Goal: Task Accomplishment & Management: Use online tool/utility

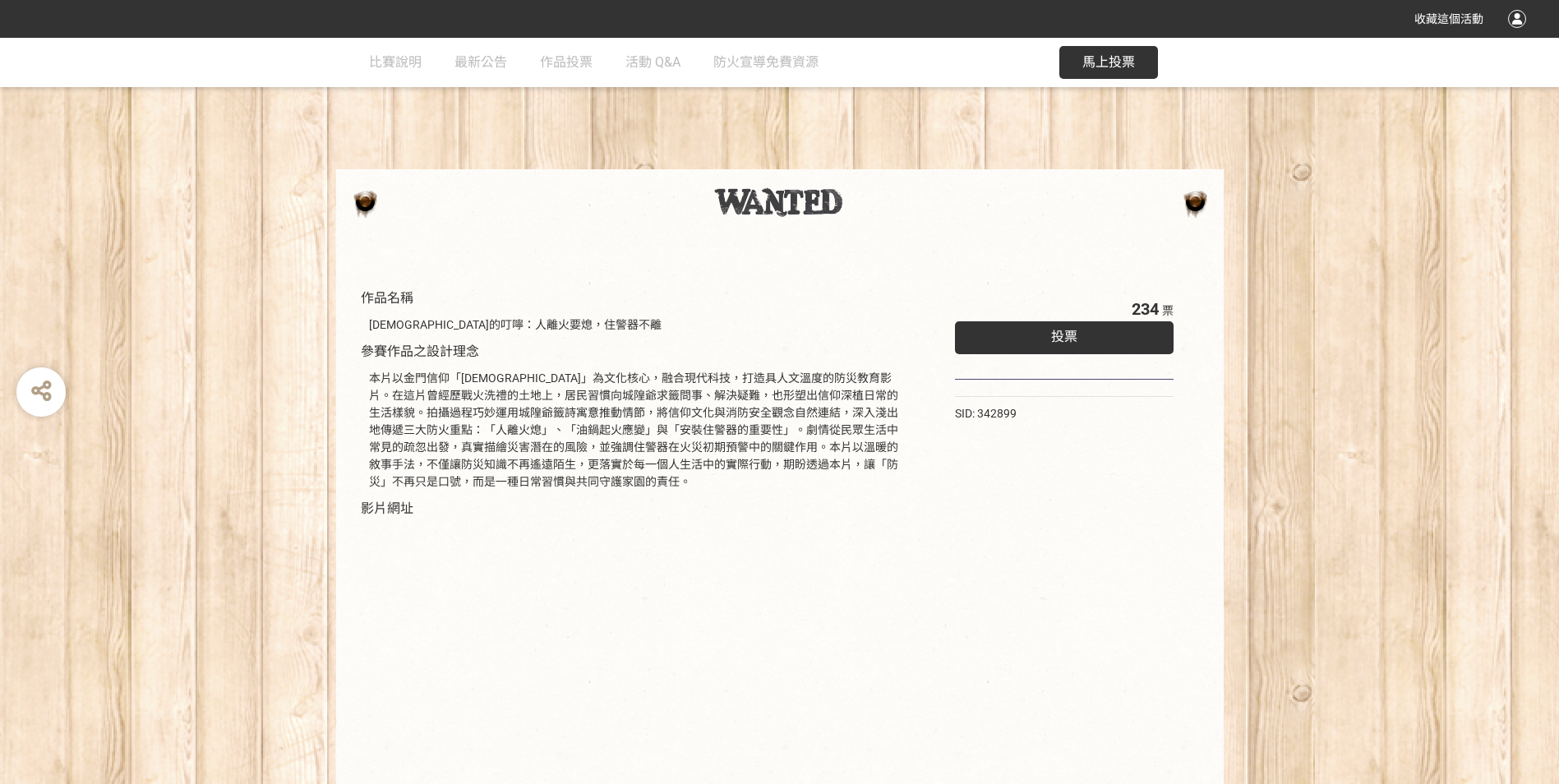
click at [1073, 328] on div "投票" at bounding box center [1065, 337] width 220 height 33
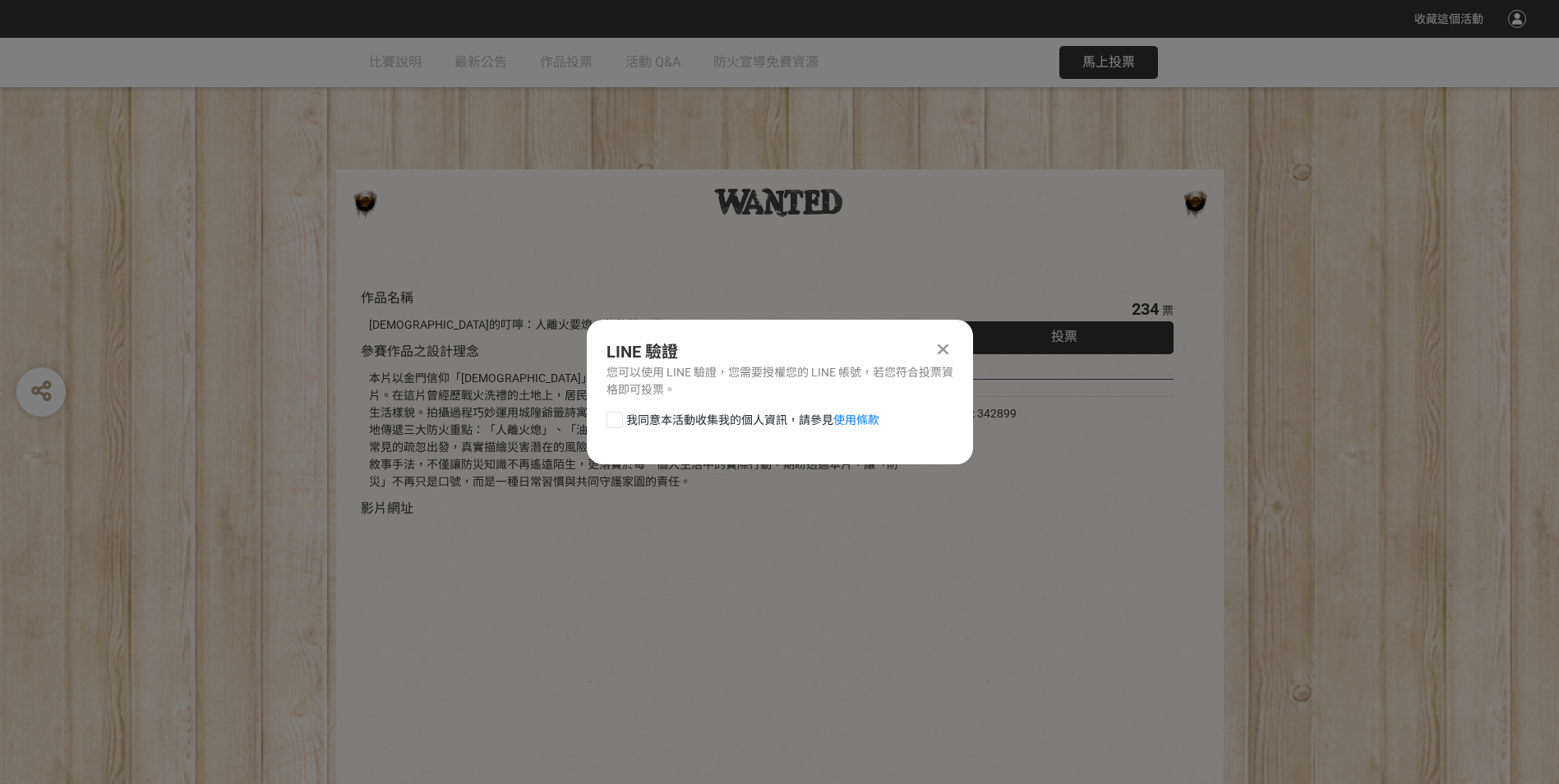
click at [621, 416] on div at bounding box center [615, 420] width 17 height 17
checkbox input "true"
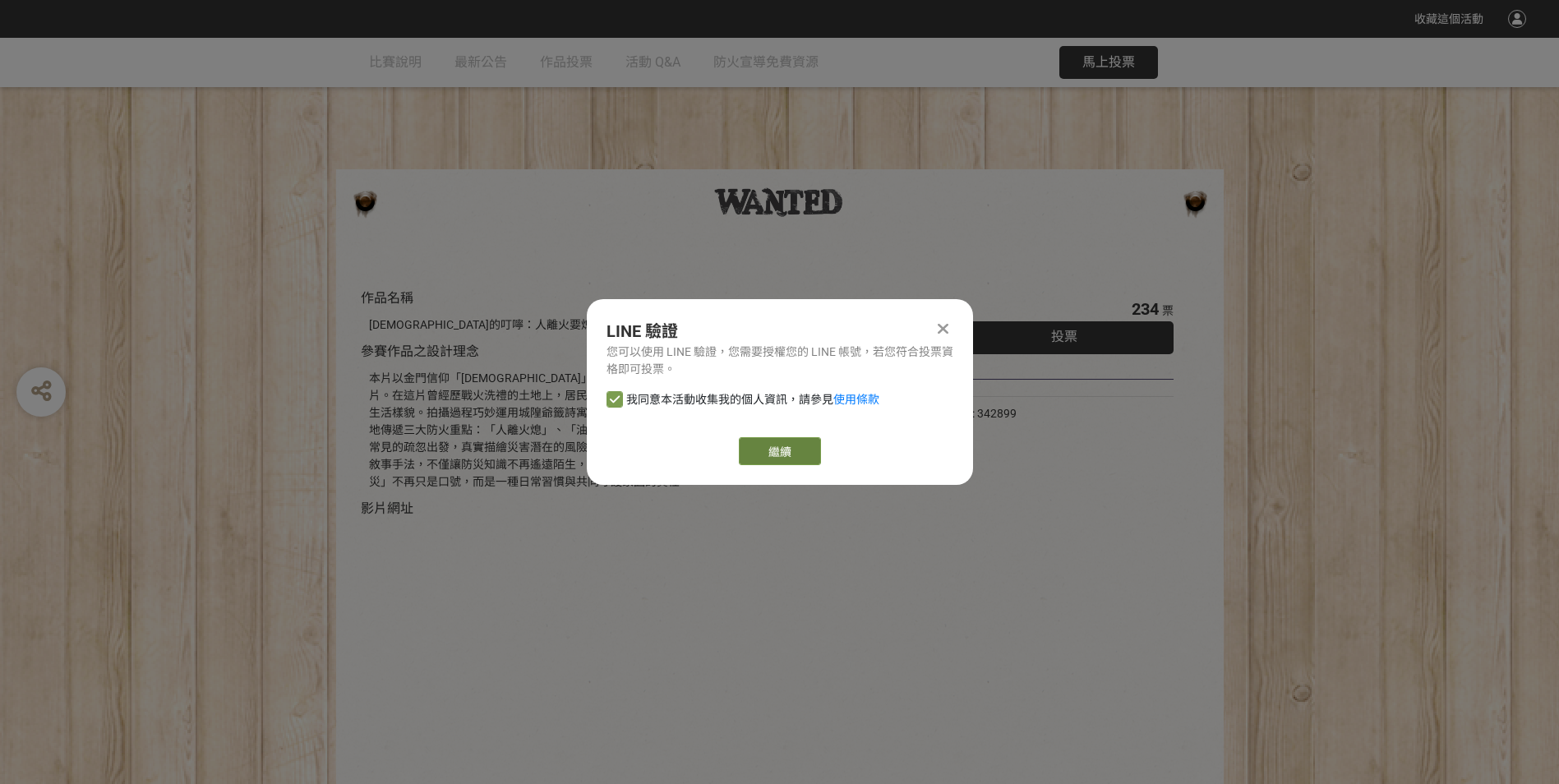
click at [785, 444] on link "繼續" at bounding box center [780, 450] width 82 height 28
click at [752, 449] on link "繼續" at bounding box center [780, 450] width 82 height 28
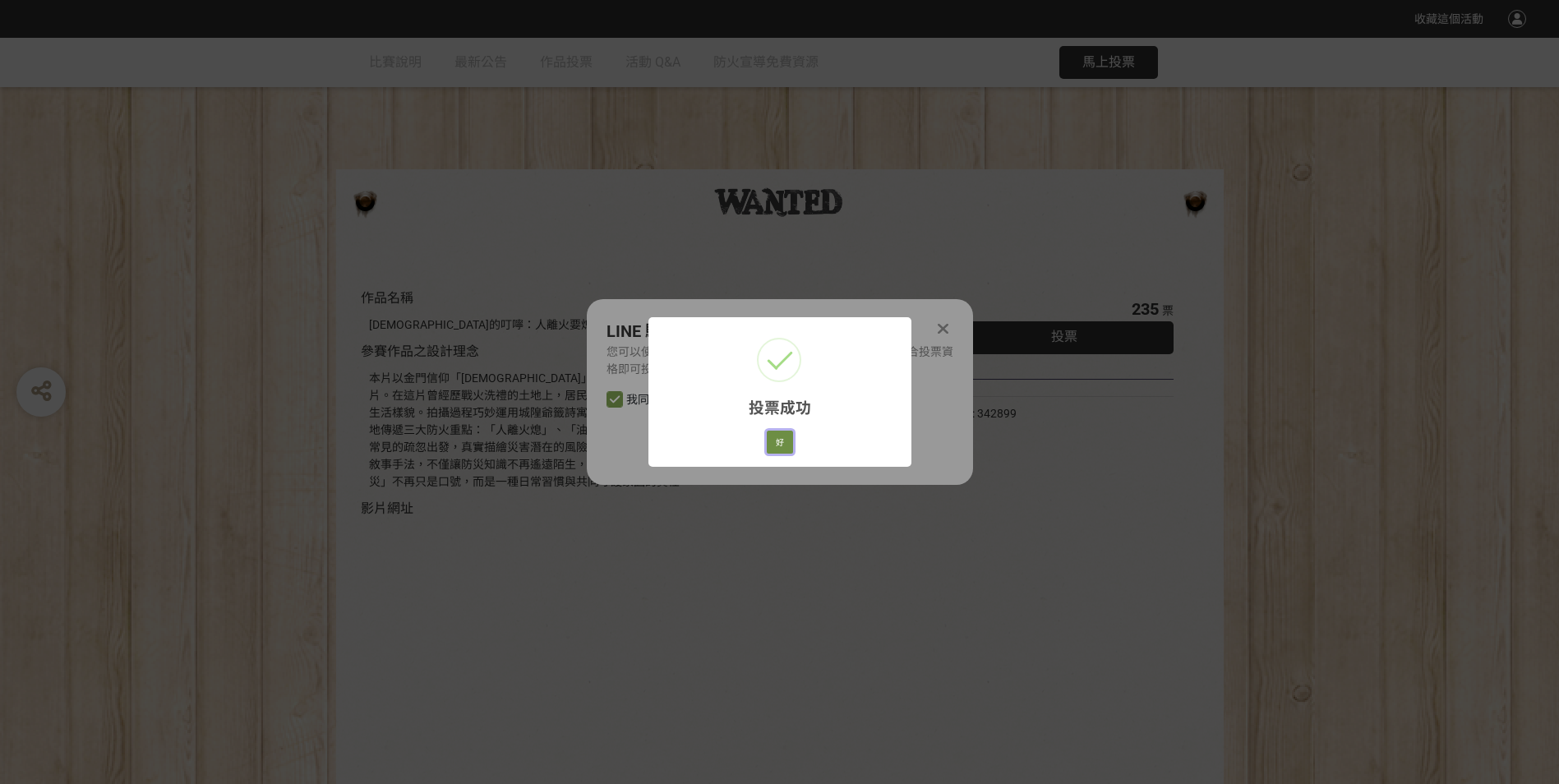
click at [776, 436] on button "好" at bounding box center [779, 441] width 26 height 23
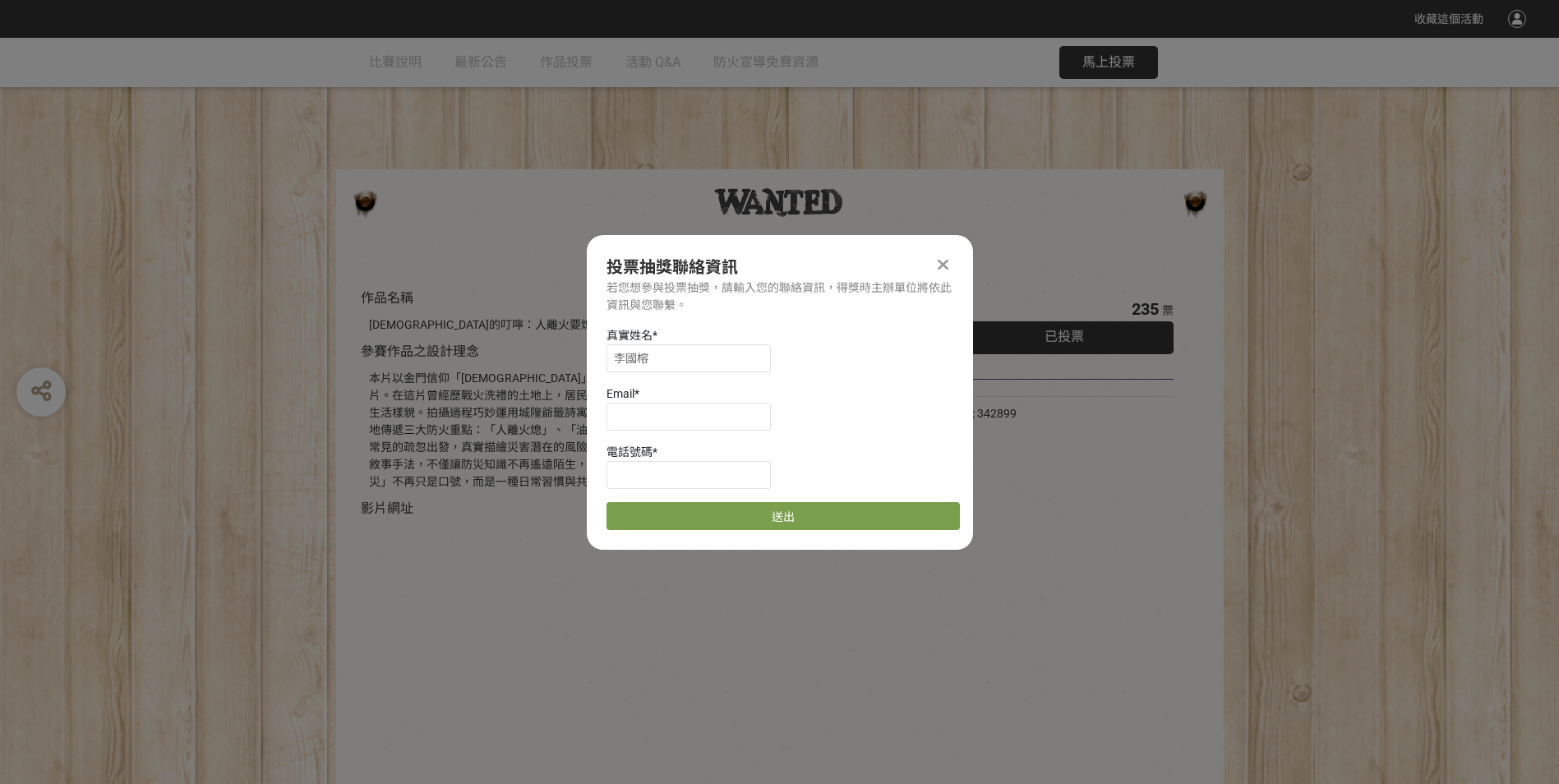
click at [949, 257] on div at bounding box center [943, 265] width 20 height 20
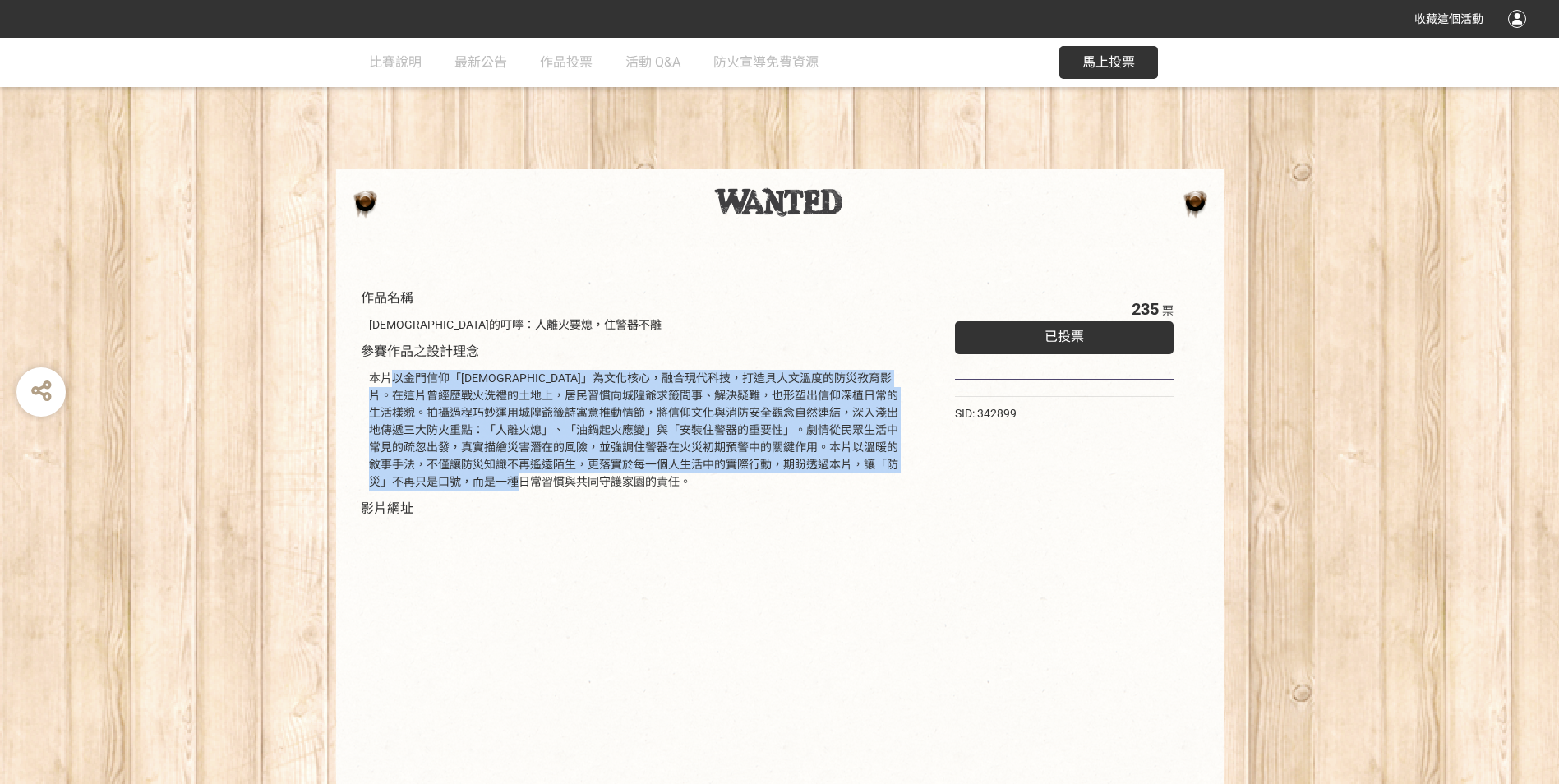
drag, startPoint x: 394, startPoint y: 385, endPoint x: 835, endPoint y: 496, distance: 454.8
click at [835, 496] on div "本片以金門信仰「[DEMOGRAPHIC_DATA]」為文化核心，融合現代科技，打造具人文溫度的防災教育影片。在這片曾經歷戰火洗禮的土地上，居民習慣向城隍爺求…" at bounding box center [637, 430] width 553 height 138
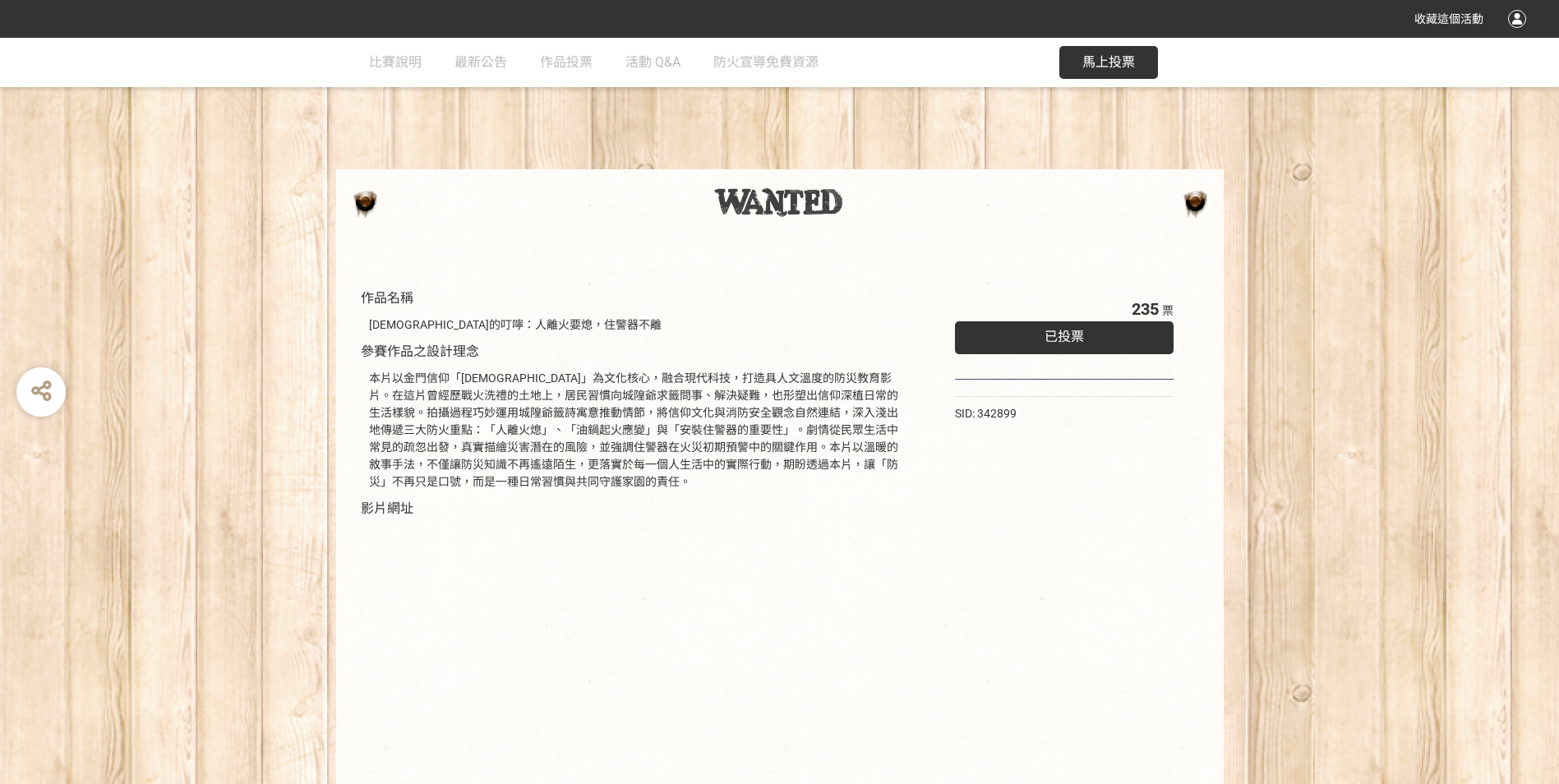
drag, startPoint x: 835, startPoint y: 496, endPoint x: 780, endPoint y: 517, distance: 58.9
click at [780, 517] on div "作品名稱 [DEMOGRAPHIC_DATA]的叮嚀：人離火要熄，住警器不離 參賽作品之設計理念 本片以金門信仰「[DEMOGRAPHIC_DATA]」為文化…" at bounding box center [637, 563] width 553 height 548
click at [810, 222] on div at bounding box center [779, 225] width 855 height 13
click at [1193, 198] on div at bounding box center [779, 201] width 855 height 33
drag, startPoint x: 366, startPoint y: 219, endPoint x: 421, endPoint y: 226, distance: 55.4
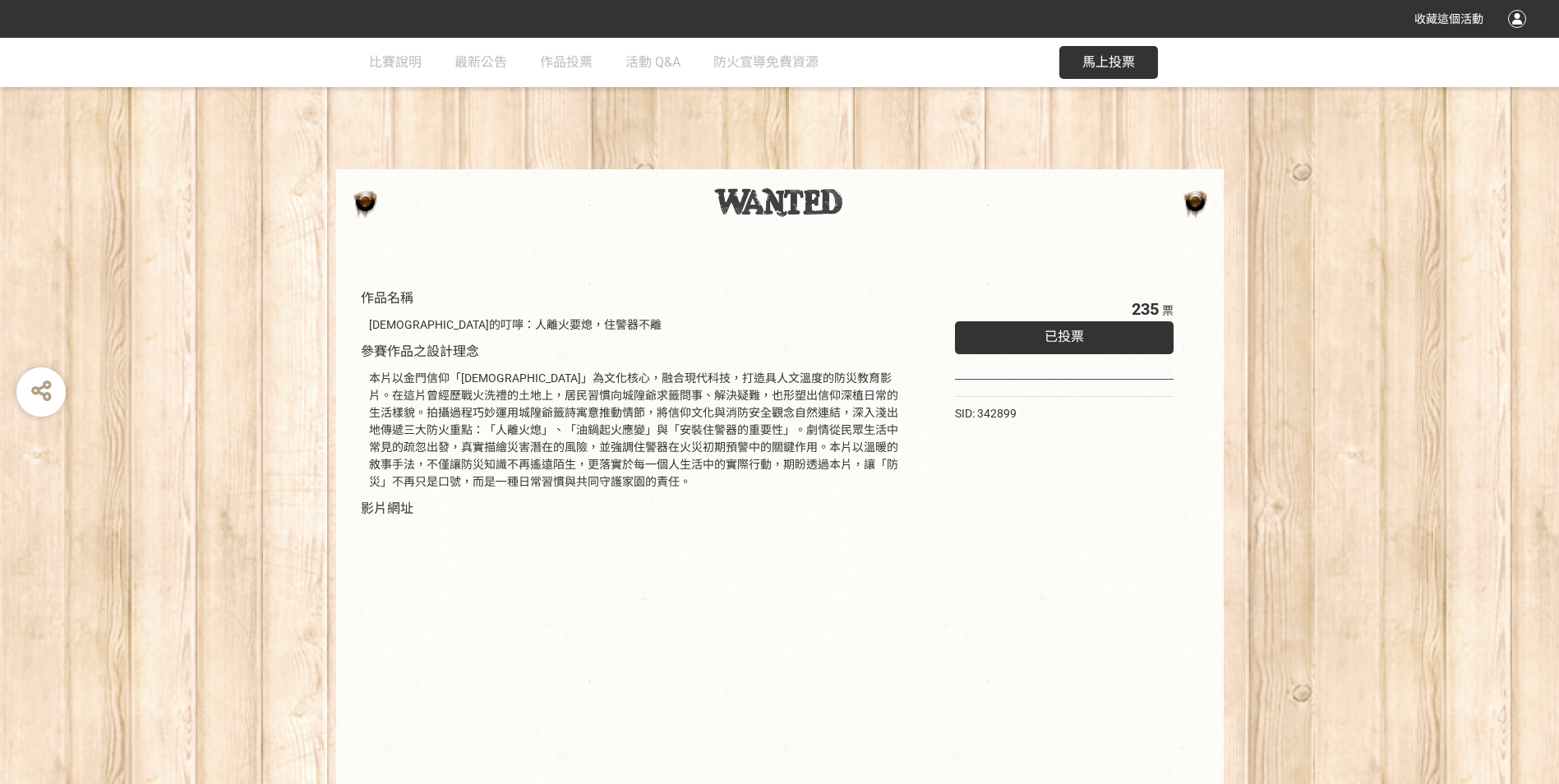
click at [364, 219] on div at bounding box center [779, 225] width 855 height 13
click at [567, 76] on link "作品投票" at bounding box center [566, 62] width 53 height 49
